Goal: Transaction & Acquisition: Purchase product/service

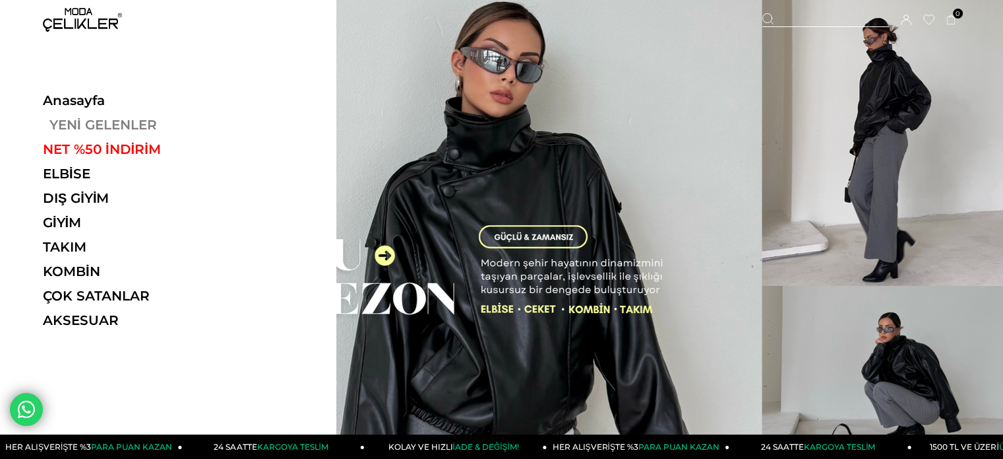
click at [47, 122] on link "YENİ GELENLER" at bounding box center [133, 125] width 181 height 16
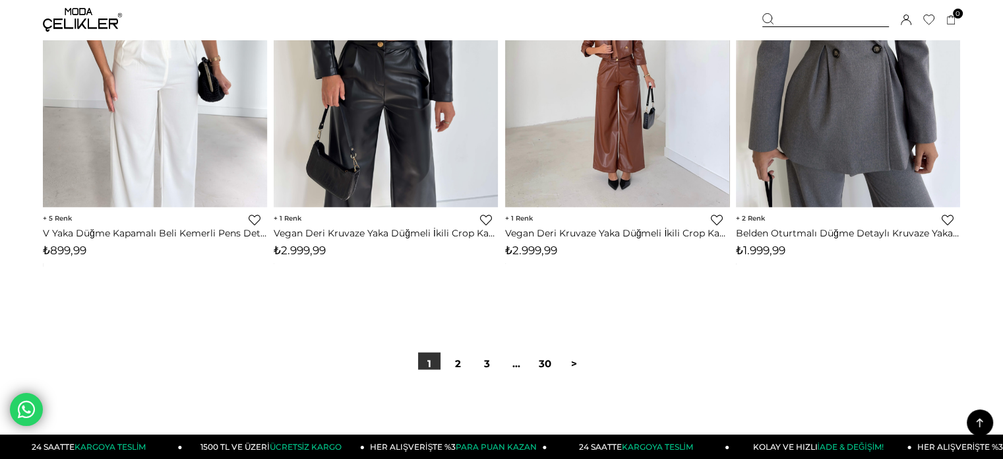
scroll to position [8049, 0]
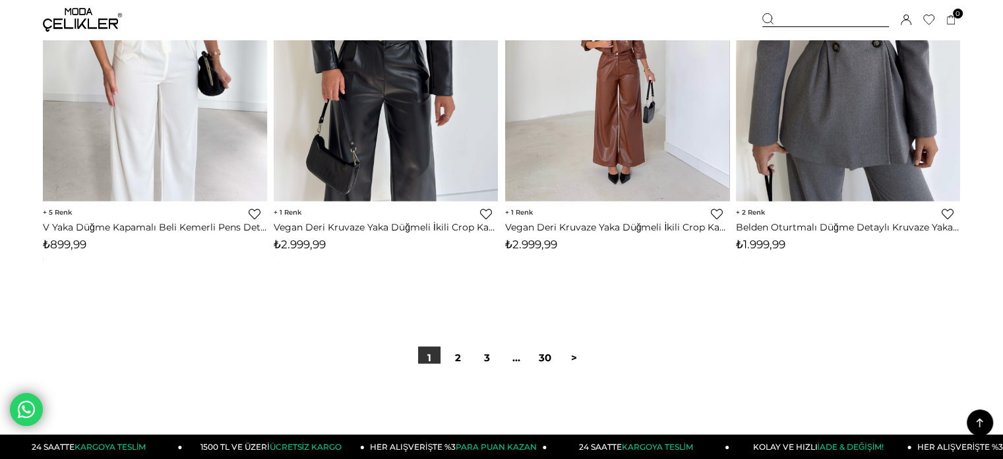
click at [464, 365] on div at bounding box center [502, 406] width 918 height 84
click at [464, 352] on link "2" at bounding box center [458, 357] width 22 height 22
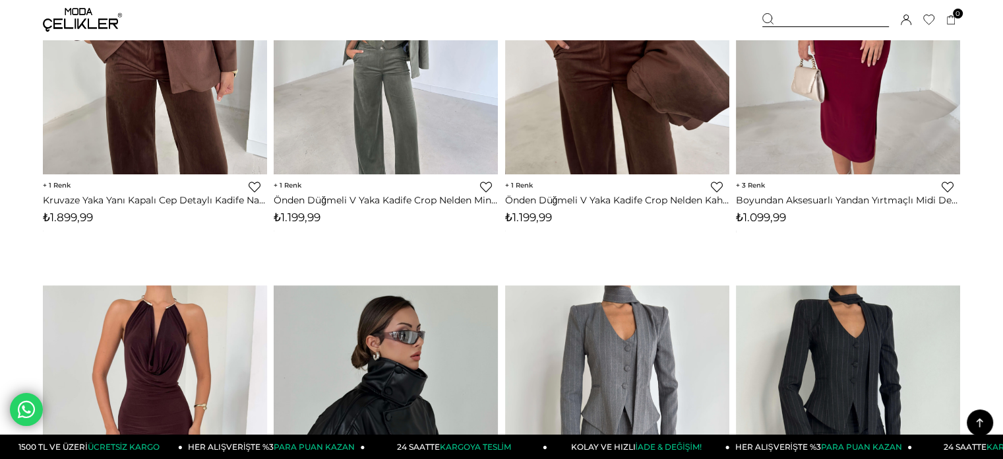
scroll to position [1385, 0]
